Goal: Transaction & Acquisition: Purchase product/service

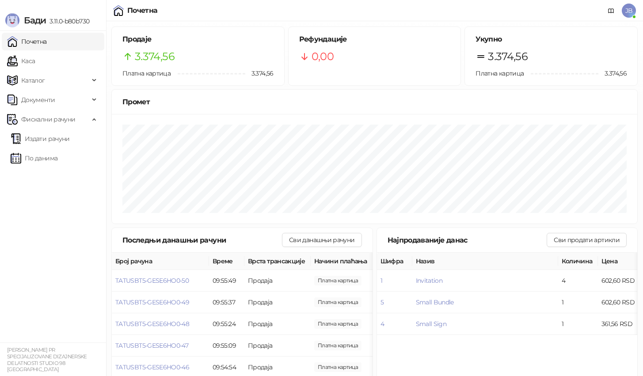
scroll to position [36, 0]
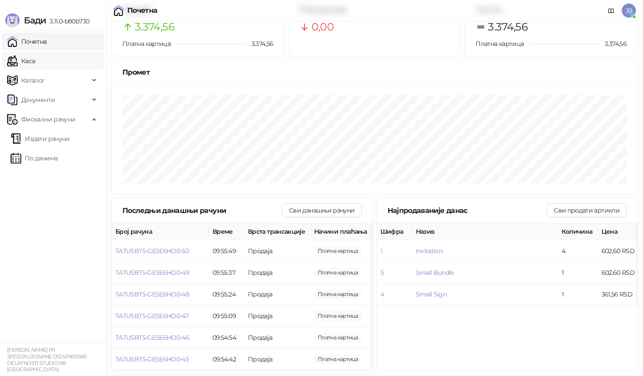
click at [35, 67] on link "Каса" at bounding box center [21, 61] width 28 height 18
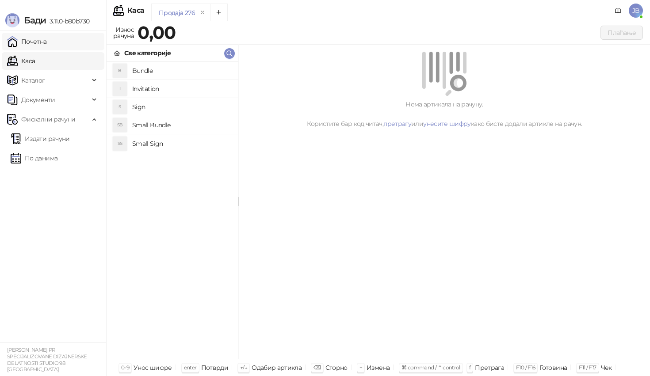
click at [38, 48] on link "Почетна" at bounding box center [27, 42] width 40 height 18
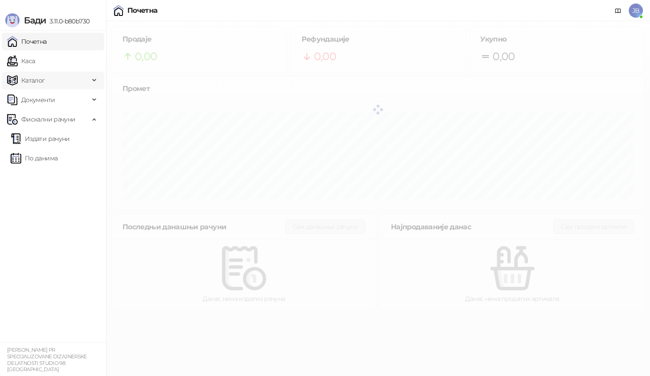
click at [54, 84] on span "Каталог" at bounding box center [48, 81] width 82 height 18
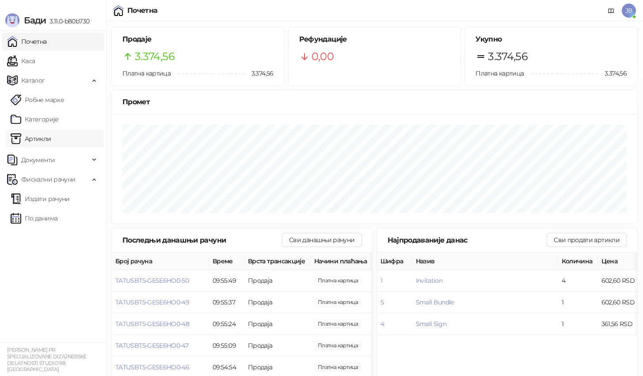
click at [51, 141] on link "Артикли" at bounding box center [31, 139] width 41 height 18
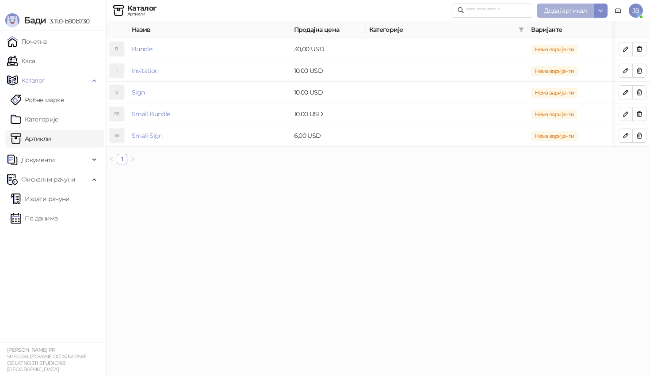
click at [550, 11] on span "Додај артикал" at bounding box center [565, 11] width 43 height 8
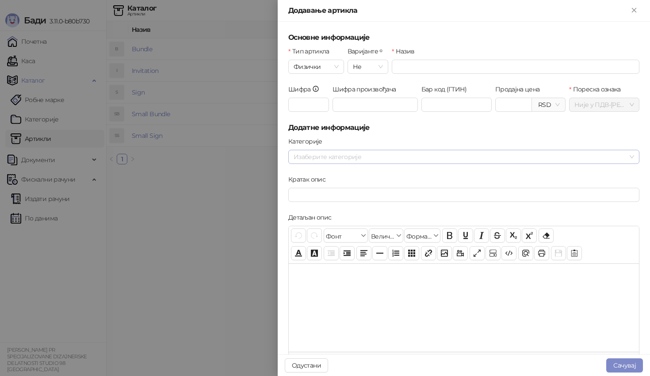
click at [343, 159] on div at bounding box center [459, 157] width 338 height 12
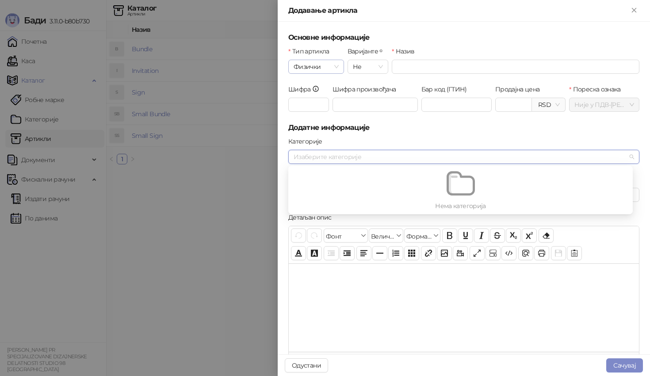
click at [319, 67] on span "Физички" at bounding box center [316, 66] width 45 height 13
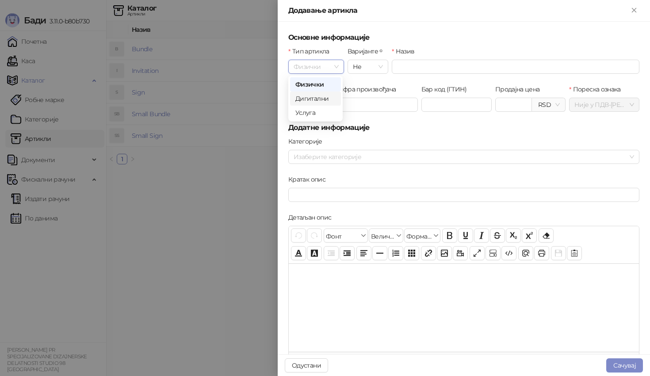
click at [314, 101] on div "Дигитални" at bounding box center [315, 99] width 40 height 10
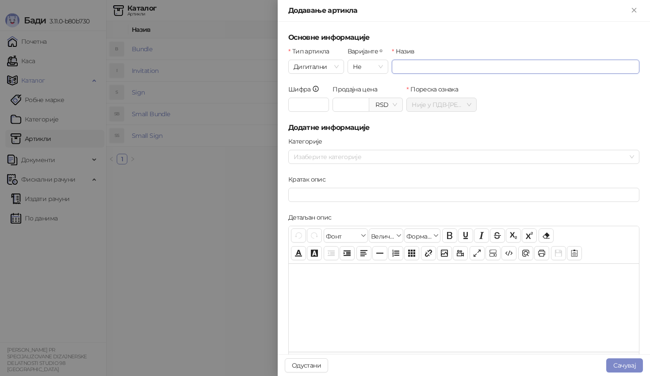
click at [473, 63] on input "Назив" at bounding box center [516, 67] width 248 height 14
type input "*******"
click at [620, 366] on button "Сачувај" at bounding box center [624, 366] width 37 height 14
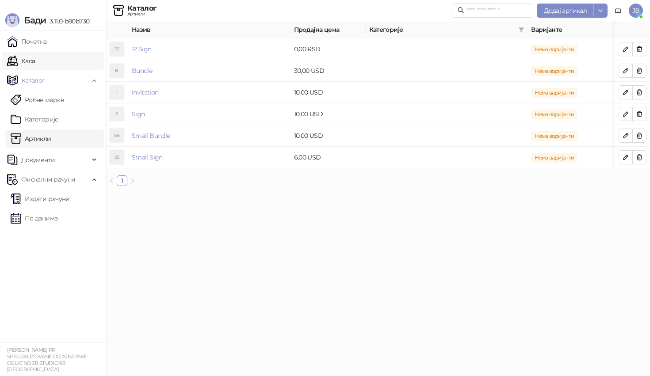
click at [35, 60] on link "Каса" at bounding box center [21, 61] width 28 height 18
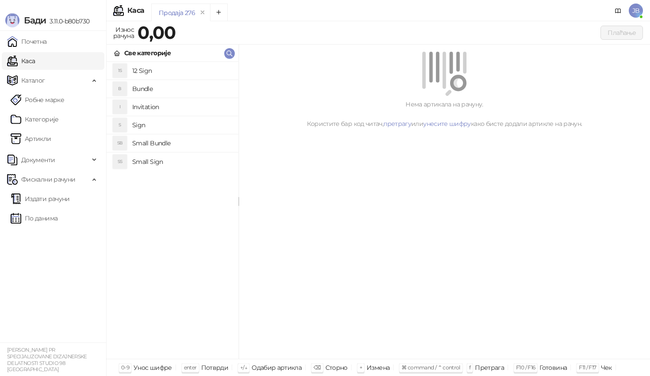
click at [169, 73] on h4 "12 Sign" at bounding box center [181, 71] width 99 height 14
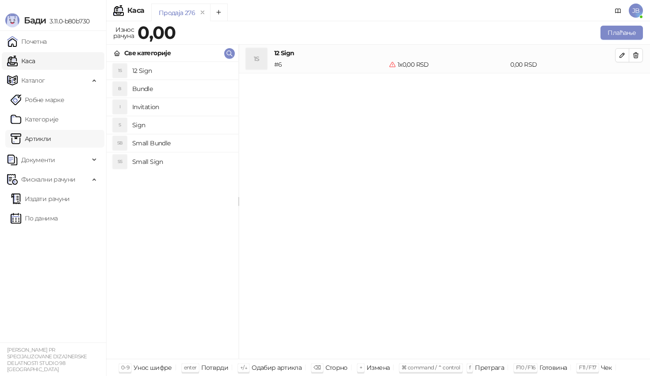
click at [51, 138] on link "Артикли" at bounding box center [31, 139] width 41 height 18
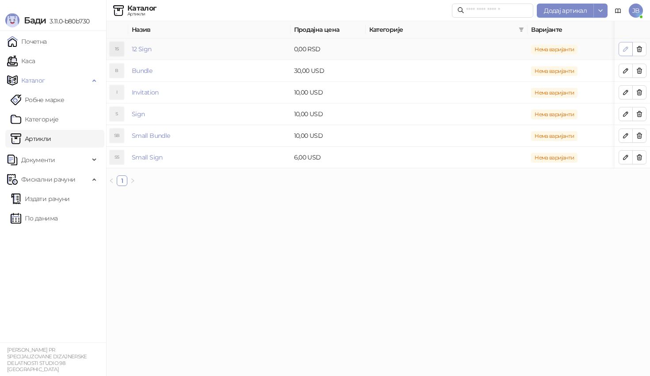
click at [628, 52] on icon "button" at bounding box center [625, 49] width 7 height 7
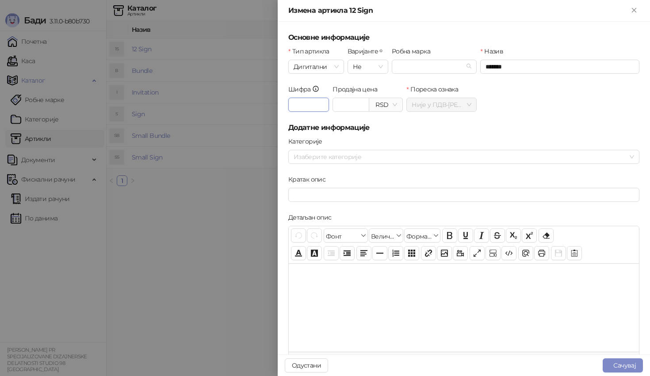
click at [308, 111] on input "*" at bounding box center [308, 105] width 41 height 14
click at [359, 111] on span "Decrease Value" at bounding box center [364, 107] width 10 height 8
click at [381, 102] on span "RSD" at bounding box center [386, 104] width 23 height 13
click at [392, 134] on div "USD - Američki Dolar" at bounding box center [403, 137] width 58 height 10
click at [346, 106] on input "*****" at bounding box center [351, 104] width 36 height 13
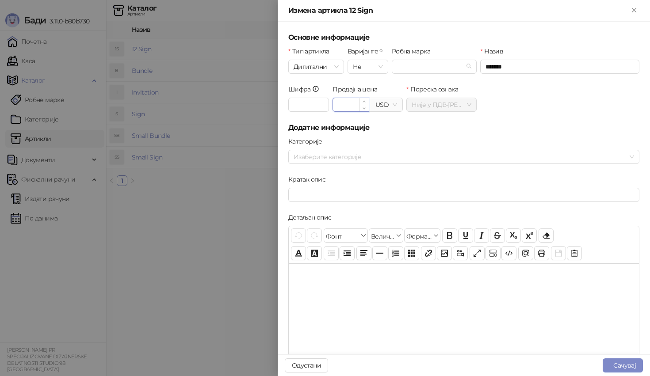
click at [346, 106] on input "*****" at bounding box center [351, 104] width 36 height 13
click at [404, 123] on h5 "Додатне информације" at bounding box center [463, 128] width 351 height 11
click at [339, 107] on input "******" at bounding box center [351, 104] width 36 height 13
type input "*****"
click at [399, 129] on h5 "Додатне информације" at bounding box center [463, 128] width 351 height 11
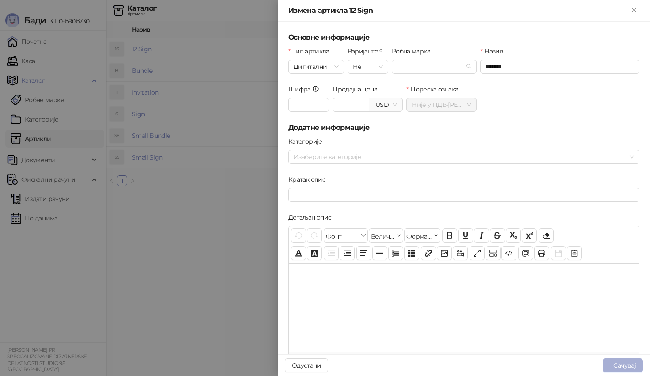
click at [635, 364] on button "Сачувај" at bounding box center [623, 366] width 40 height 14
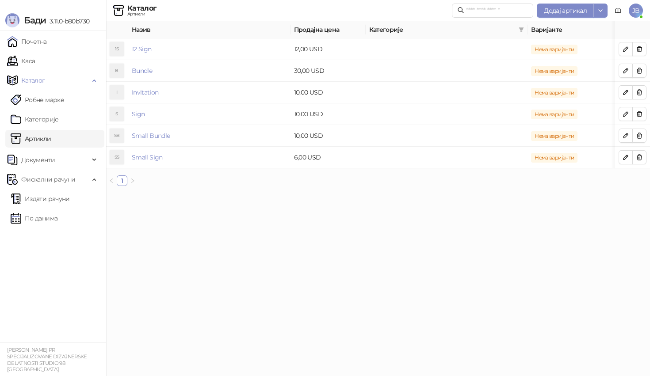
drag, startPoint x: 391, startPoint y: 257, endPoint x: 285, endPoint y: 196, distance: 122.4
click at [390, 193] on html "[PERSON_NAME] 3.11.0-b80b730 Почетна [PERSON_NAME] Робне марке Категорије Артик…" at bounding box center [325, 96] width 650 height 193
click at [35, 55] on link "Каса" at bounding box center [21, 61] width 28 height 18
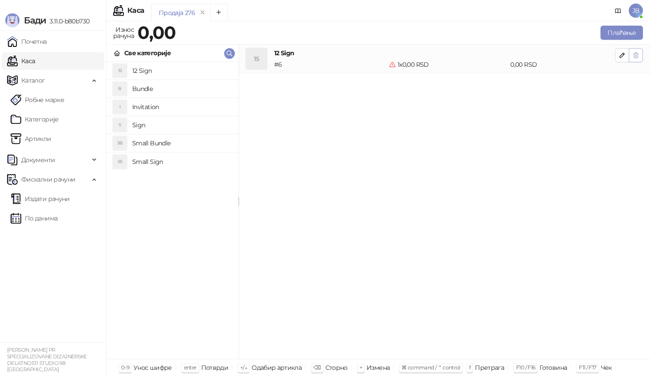
click at [638, 54] on icon "button" at bounding box center [636, 55] width 5 height 5
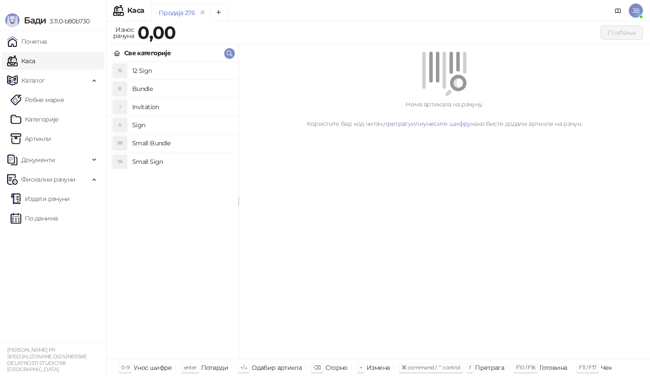
click at [186, 67] on h4 "12 Sign" at bounding box center [181, 71] width 99 height 14
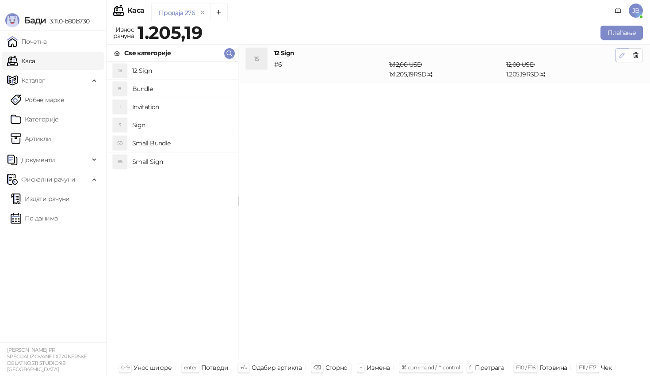
click at [619, 56] on icon "button" at bounding box center [622, 55] width 7 height 7
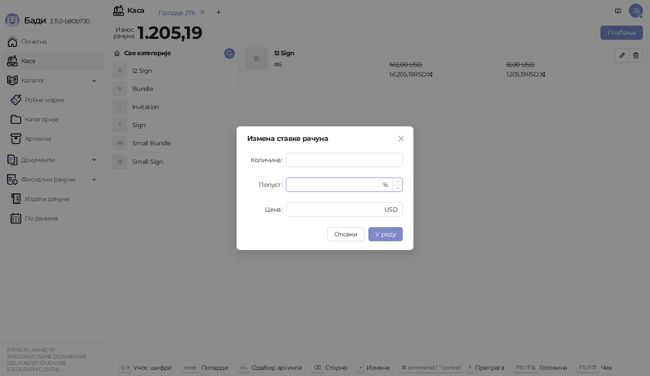
click at [313, 181] on input "*" at bounding box center [336, 184] width 90 height 13
type input "**"
click at [396, 239] on button "У реду" at bounding box center [385, 234] width 34 height 14
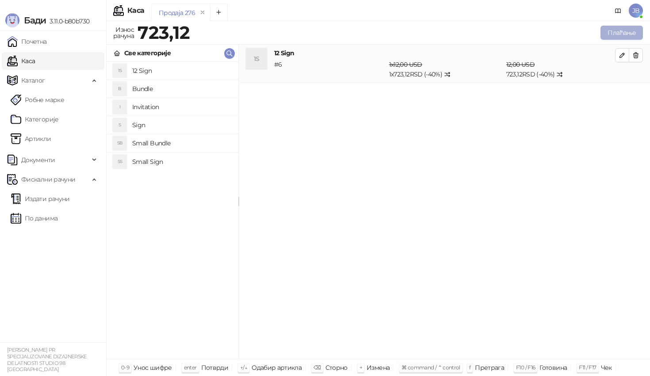
click at [621, 30] on button "Плаћање" at bounding box center [622, 33] width 42 height 14
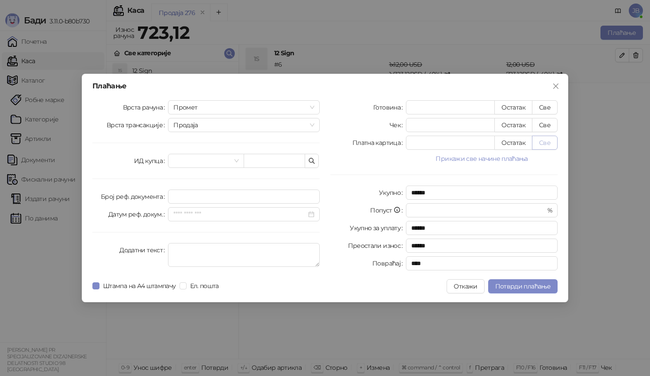
click at [545, 148] on button "Све" at bounding box center [545, 143] width 26 height 14
type input "******"
type input "****"
click at [525, 291] on button "Потврди плаћање" at bounding box center [522, 287] width 69 height 14
